Goal: Navigation & Orientation: Find specific page/section

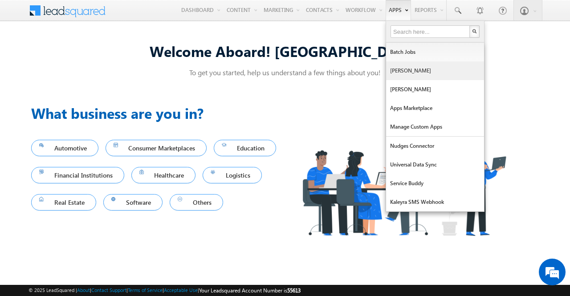
click at [398, 70] on link "[PERSON_NAME]" at bounding box center [435, 70] width 98 height 19
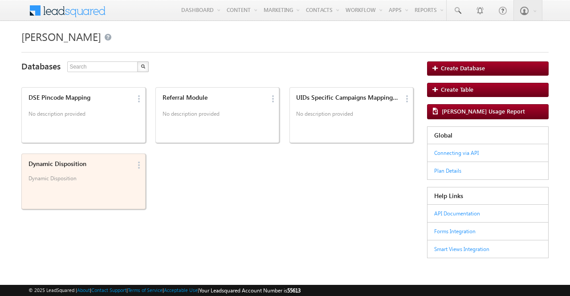
click at [105, 173] on div "Dynamic Disposition Dynamic Disposition" at bounding box center [78, 173] width 106 height 31
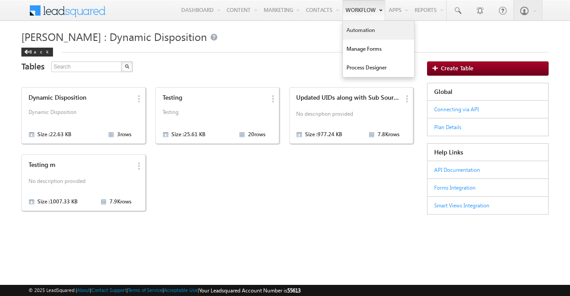
click at [362, 36] on link "Automation" at bounding box center [378, 30] width 71 height 19
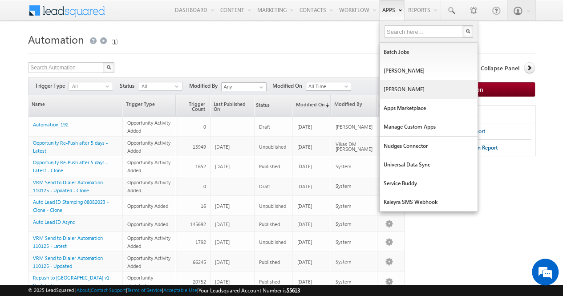
click at [395, 91] on link "[PERSON_NAME]" at bounding box center [429, 89] width 98 height 19
